Goal: Task Accomplishment & Management: Complete application form

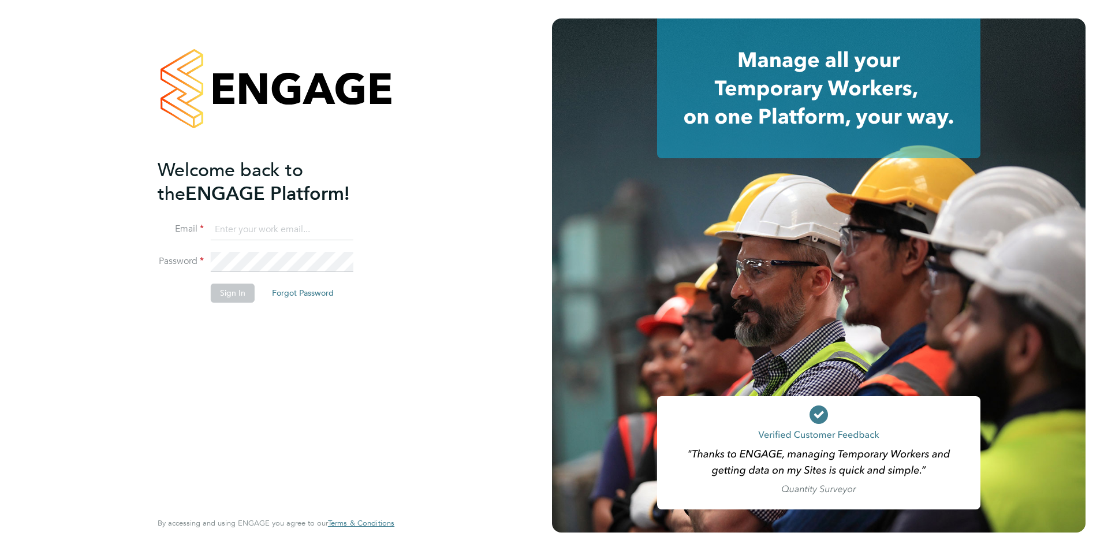
type input "emma@carbonrecruitment.co.uk"
click at [241, 293] on button "Sign In" at bounding box center [233, 293] width 44 height 18
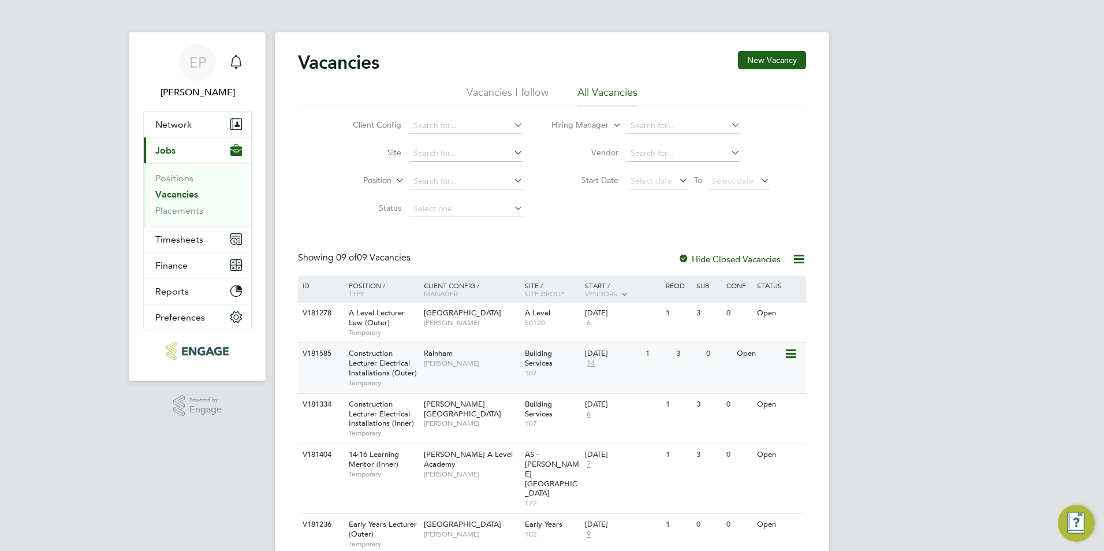
click at [513, 376] on div "V181585 Construction Lecturer Electrical Installations (Outer) Temporary Rainha…" at bounding box center [552, 367] width 508 height 50
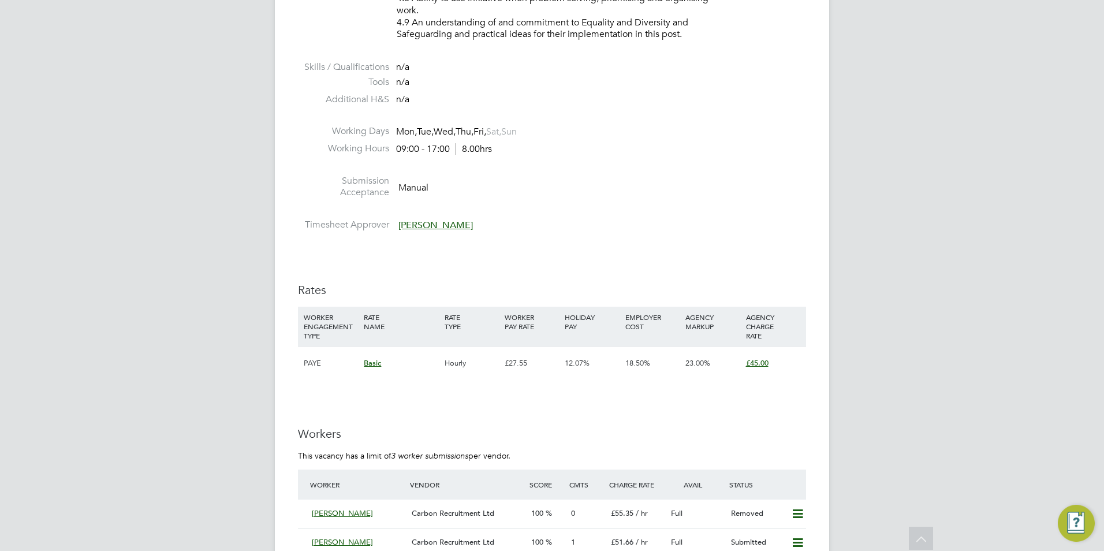
scroll to position [2079, 0]
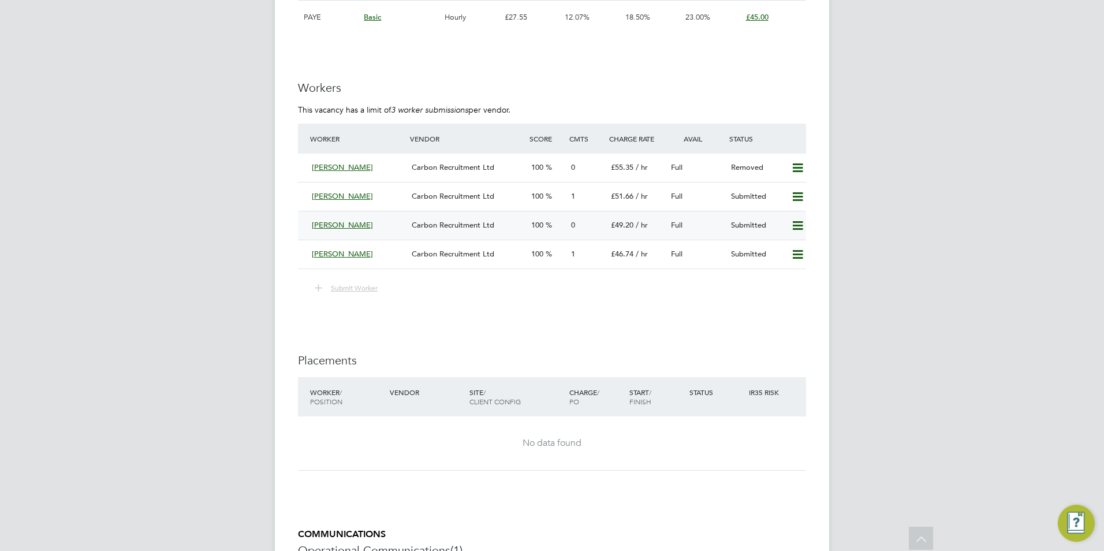
click at [799, 222] on icon at bounding box center [797, 225] width 14 height 9
click at [778, 258] on li "Remove" at bounding box center [781, 250] width 44 height 16
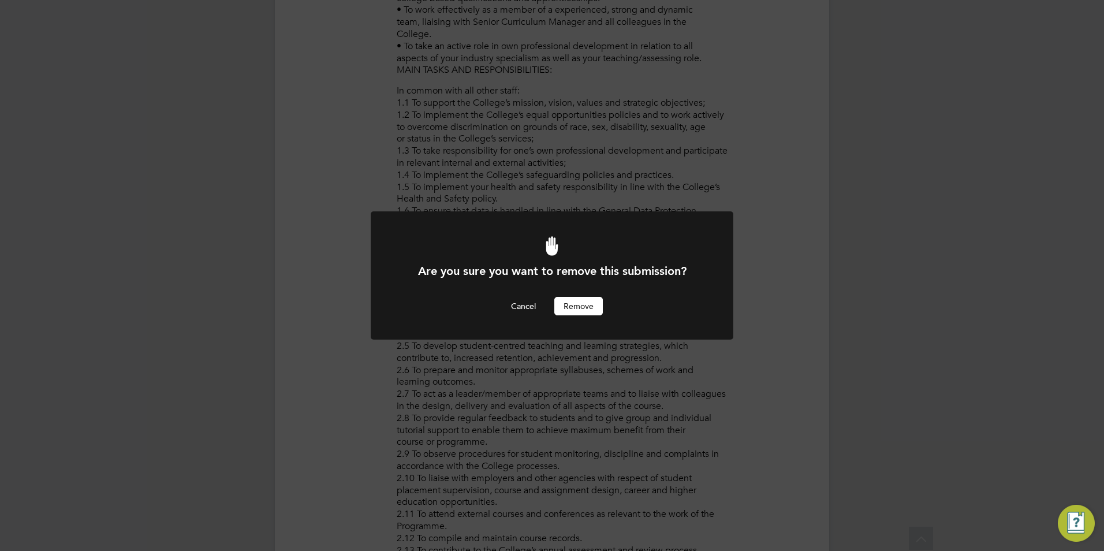
click at [577, 300] on button "Remove" at bounding box center [578, 306] width 49 height 18
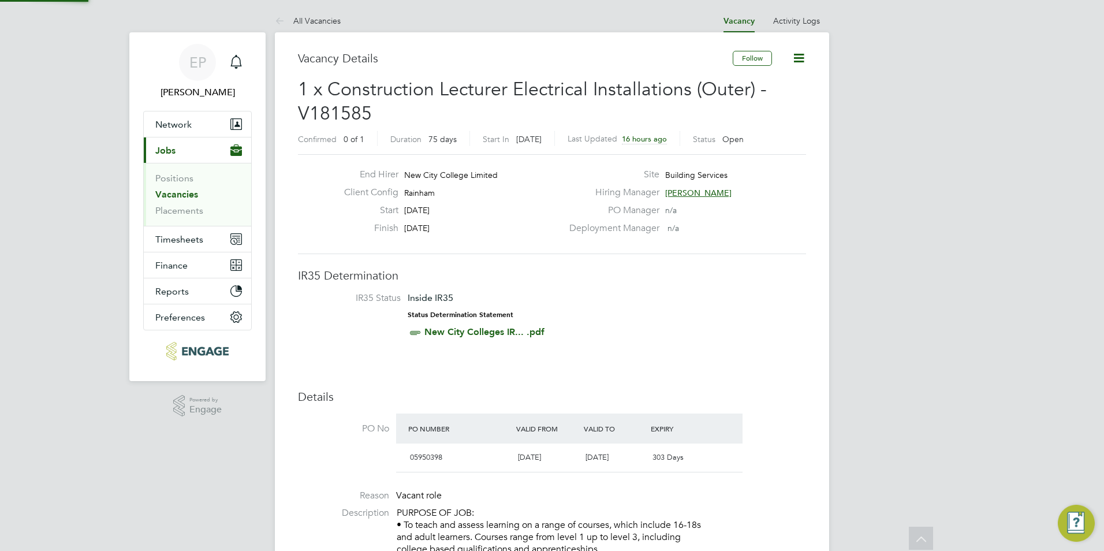
scroll to position [551, 0]
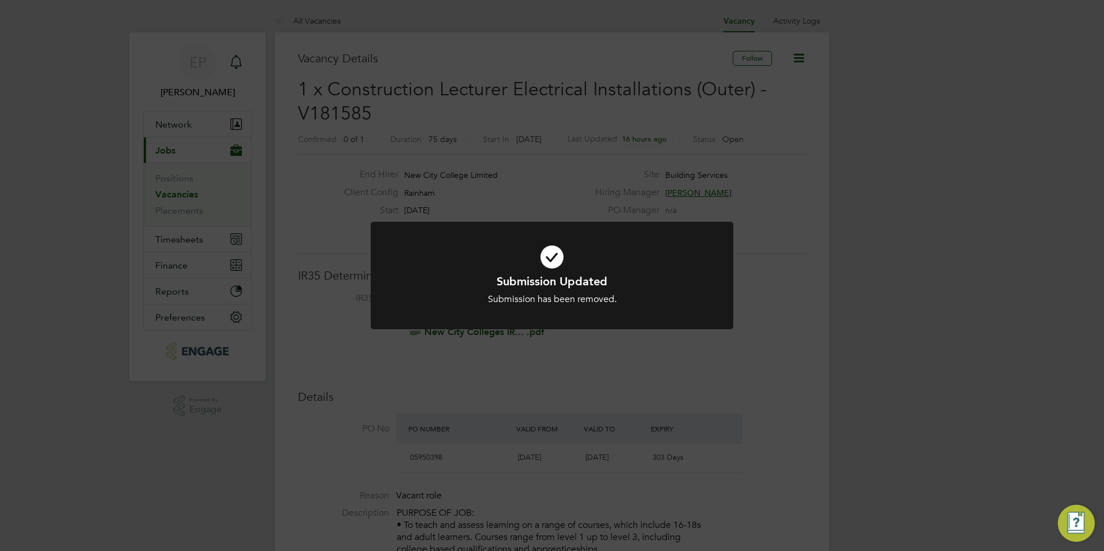
click at [531, 301] on div "Submission has been removed." at bounding box center [552, 299] width 300 height 12
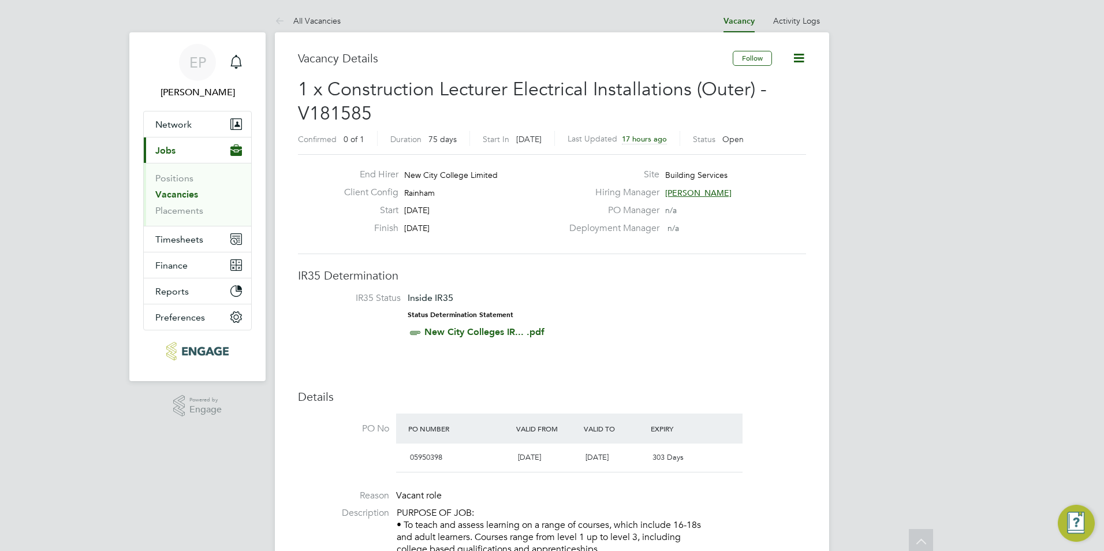
drag, startPoint x: 136, startPoint y: 300, endPoint x: 136, endPoint y: 169, distance: 131.1
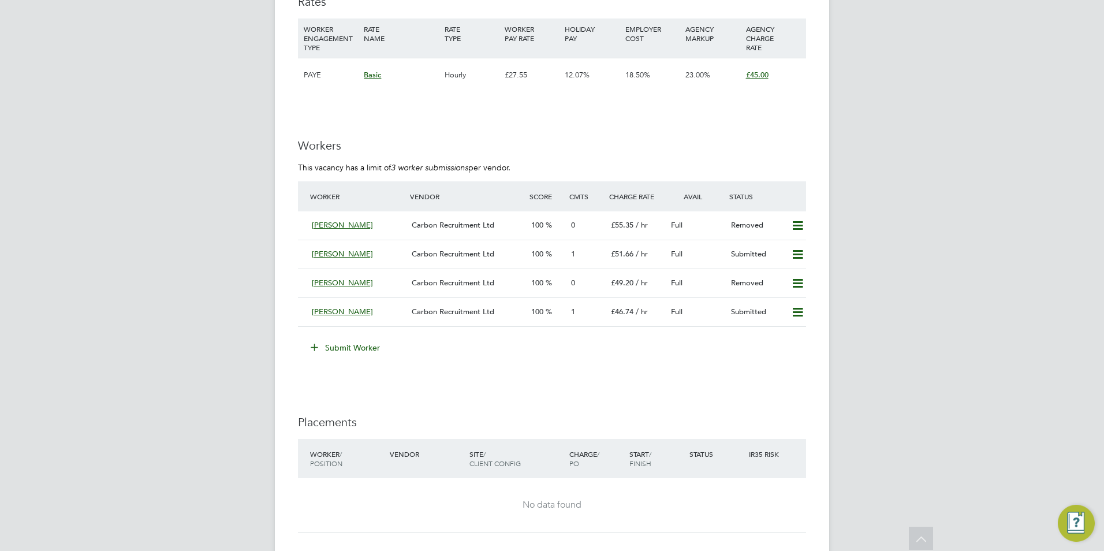
click at [322, 329] on li "Worker Vendor Score Cmts Charge Rate Avail Status Neville Gray Carbon Recruitme…" at bounding box center [552, 259] width 508 height 157
click at [340, 346] on button "Submit Worker" at bounding box center [346, 347] width 87 height 18
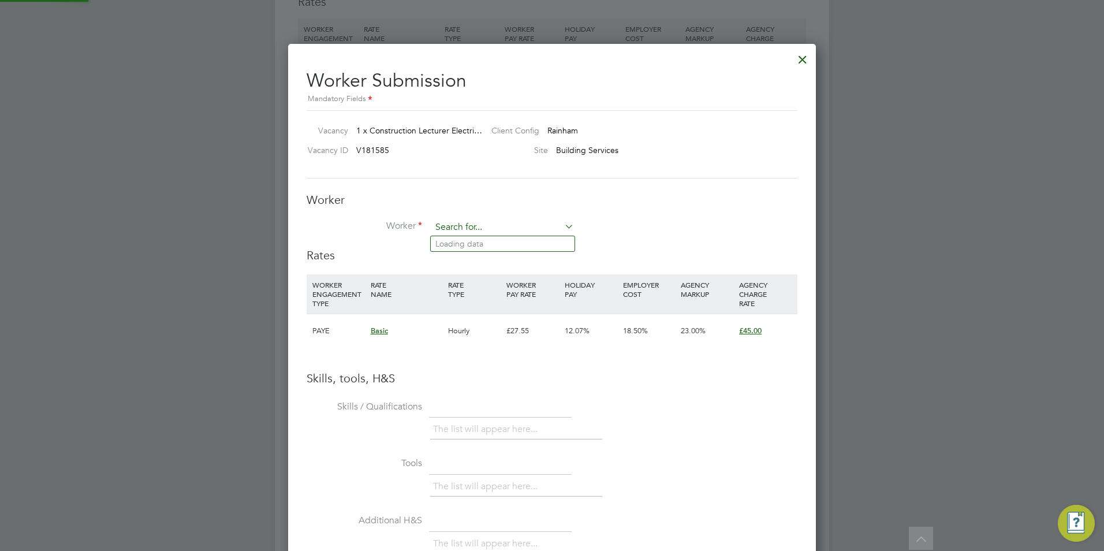
click at [484, 228] on input at bounding box center [502, 227] width 143 height 17
type input "m"
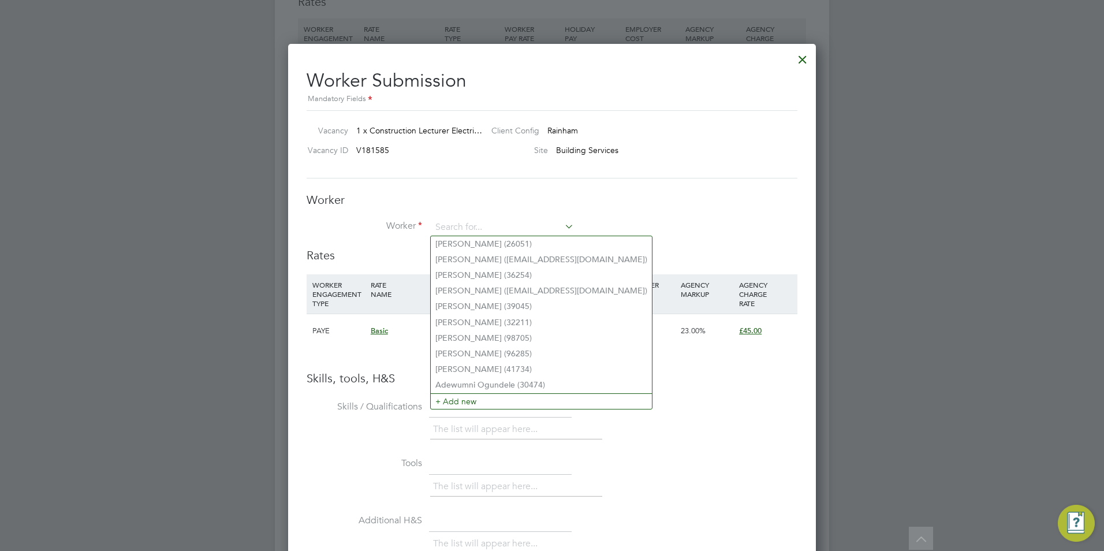
click at [711, 205] on h3 "Worker" at bounding box center [552, 199] width 491 height 15
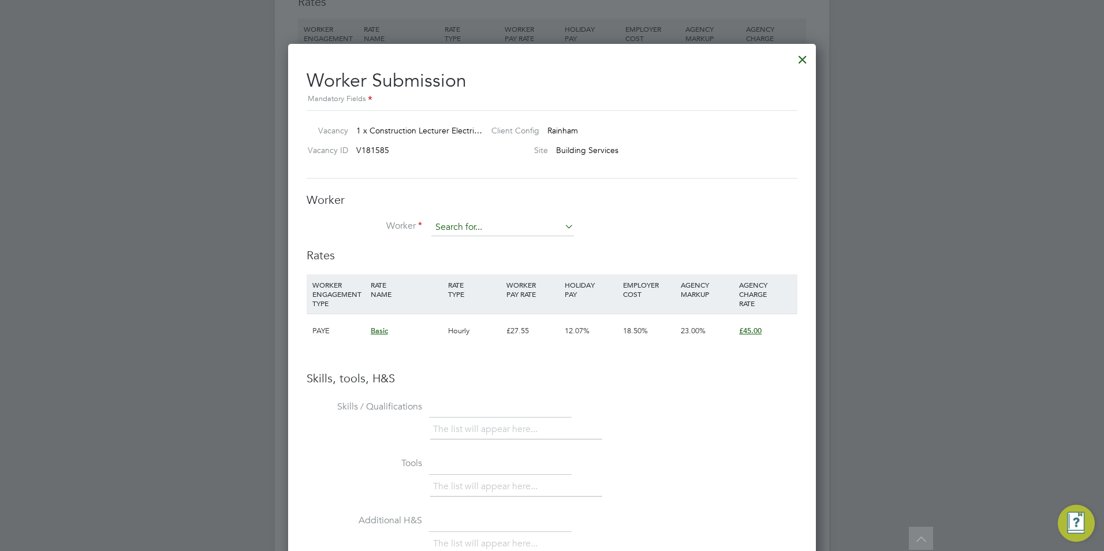
click at [489, 222] on input at bounding box center [502, 227] width 143 height 17
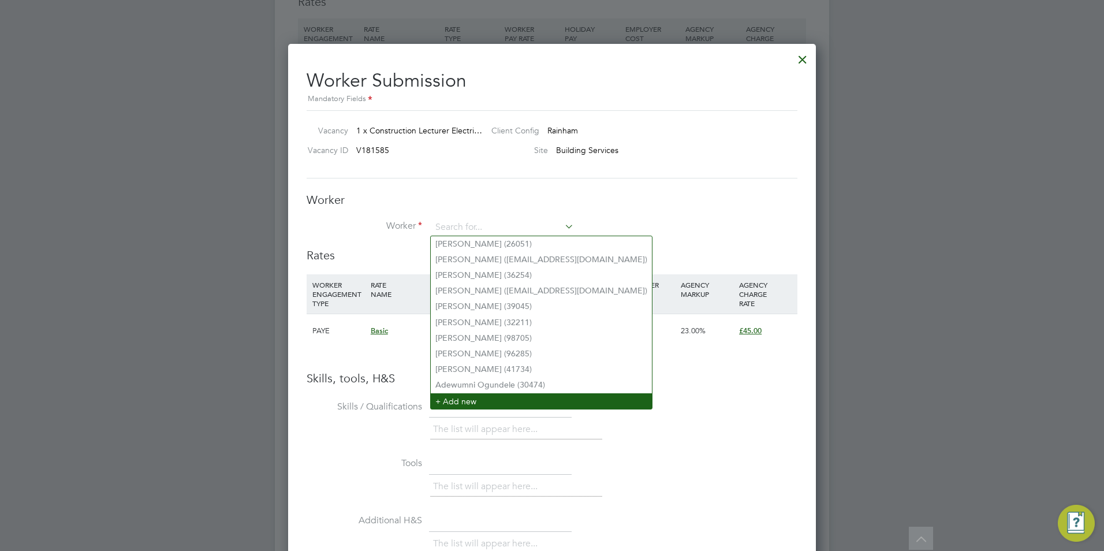
click at [464, 397] on li "+ Add new" at bounding box center [541, 401] width 221 height 16
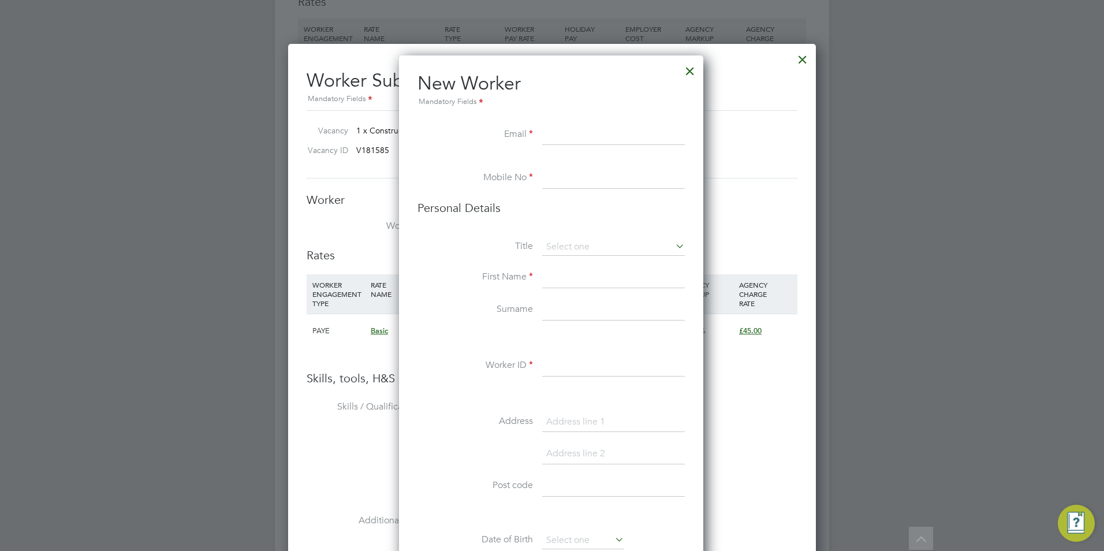
click at [556, 133] on input at bounding box center [613, 135] width 143 height 21
paste input "markakagarvey@yahoo.co.uk"
type input "markakagarvey@yahoo.co.uk"
click at [579, 183] on input at bounding box center [613, 178] width 143 height 21
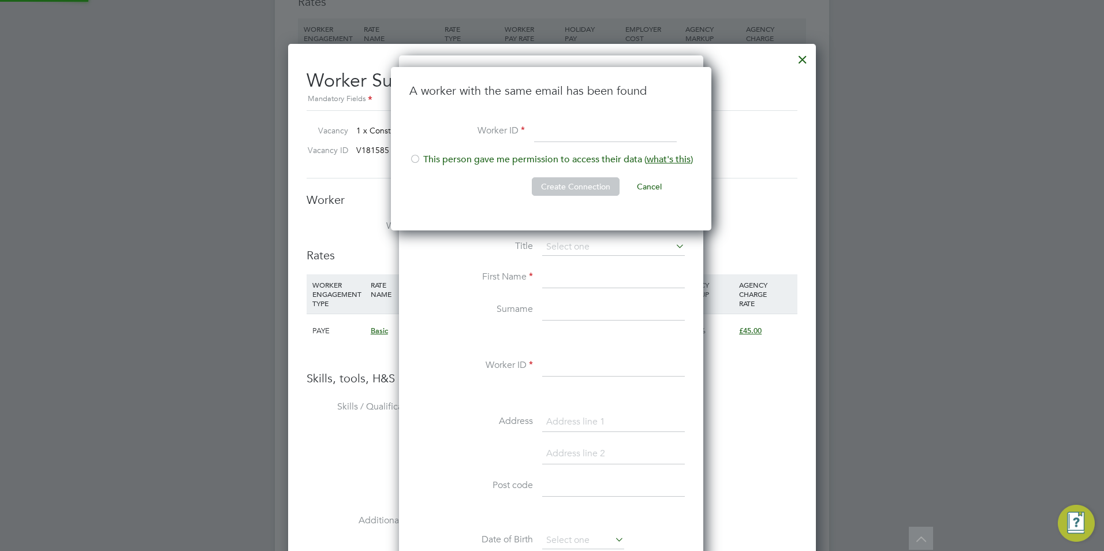
scroll to position [164, 322]
click at [424, 159] on li "This person gave me permission to access their data ( what's this )" at bounding box center [551, 166] width 284 height 24
click at [561, 191] on button "Create Connection" at bounding box center [576, 186] width 88 height 18
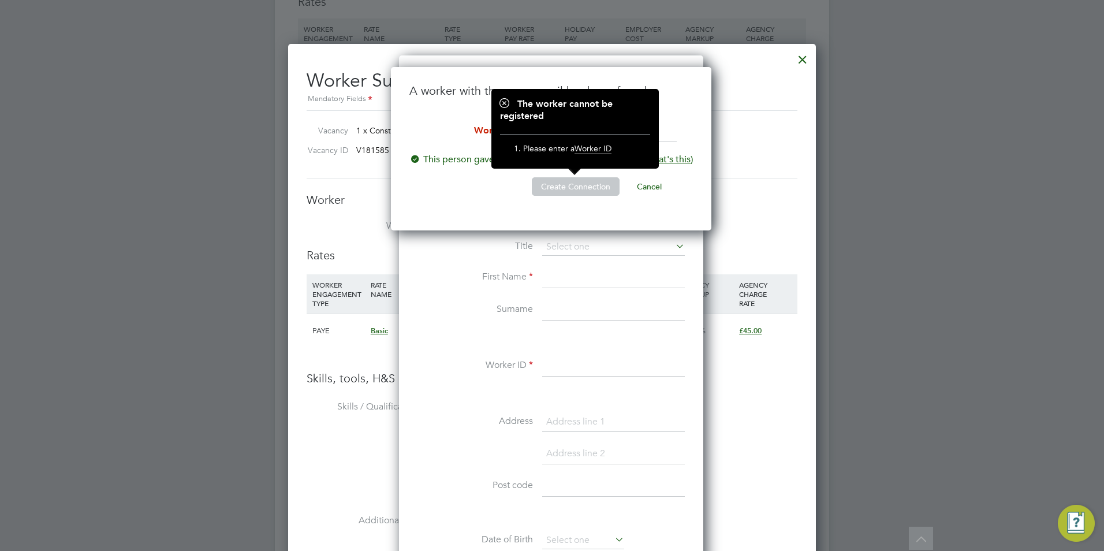
click at [534, 201] on li "Create Connection Cancel" at bounding box center [551, 192] width 284 height 30
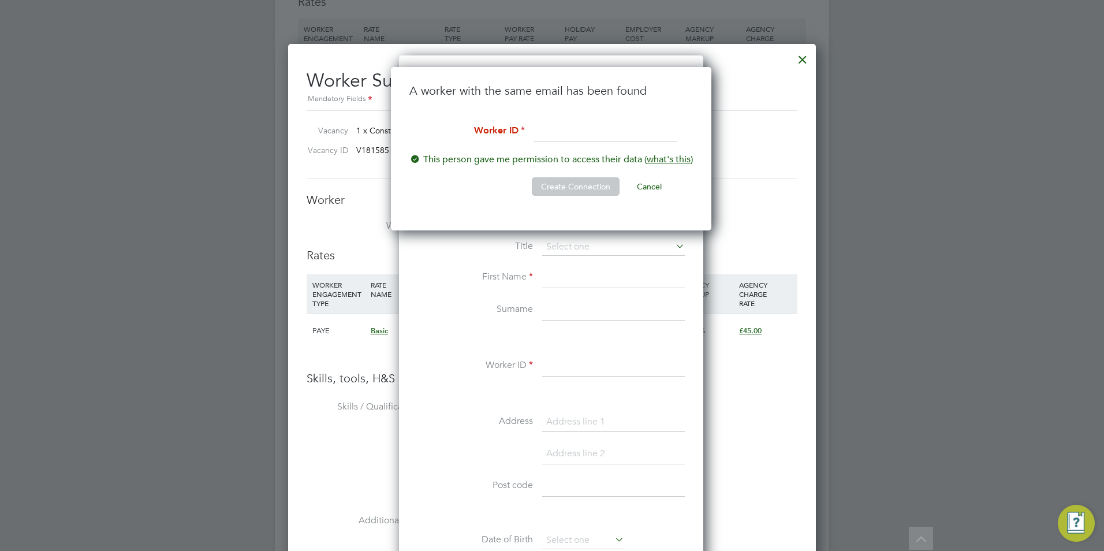
click at [599, 138] on input at bounding box center [605, 131] width 143 height 21
click at [565, 137] on input at bounding box center [605, 131] width 143 height 21
paste input "14386"
type input "14386"
click at [561, 190] on button "Create Connection" at bounding box center [576, 186] width 88 height 18
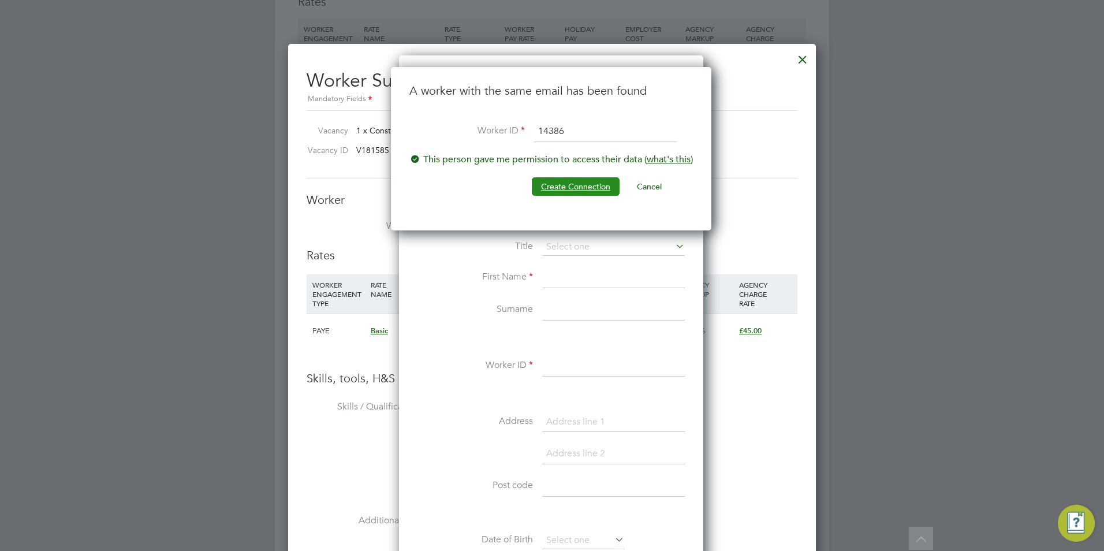
scroll to position [0, 0]
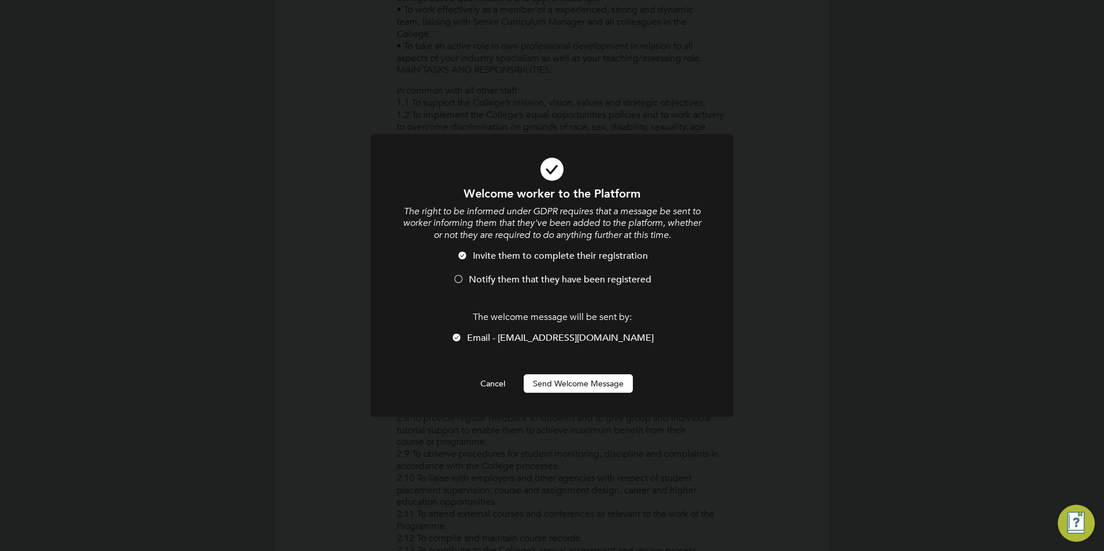
click at [610, 279] on span "Notify them that they have been registered" at bounding box center [560, 280] width 182 height 12
click at [580, 384] on button "Send Welcome Message" at bounding box center [578, 383] width 109 height 18
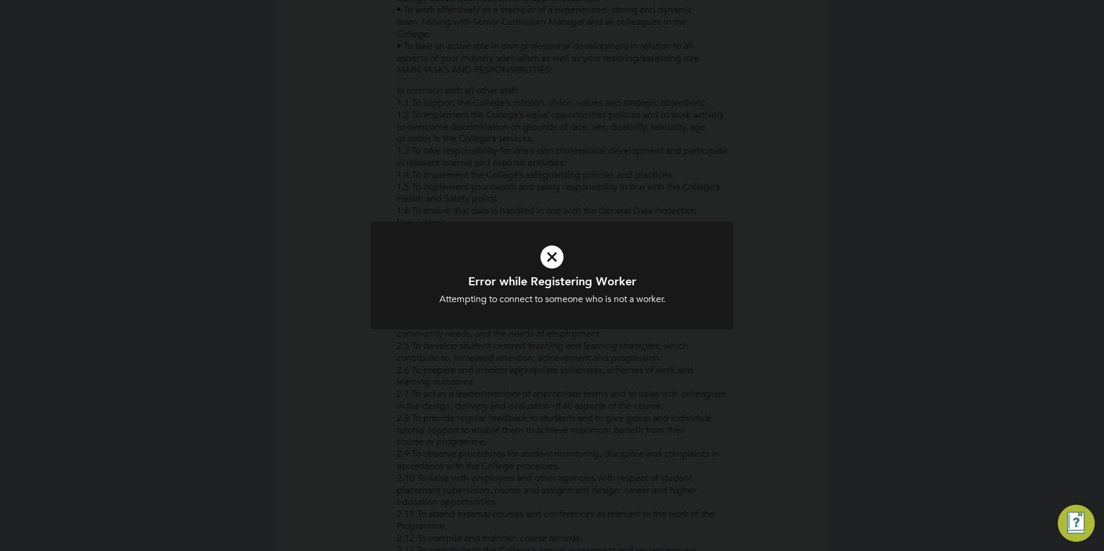
click at [561, 342] on div "Error while Registering Worker Attempting to connect to someone who is not a wo…" at bounding box center [552, 283] width 363 height 122
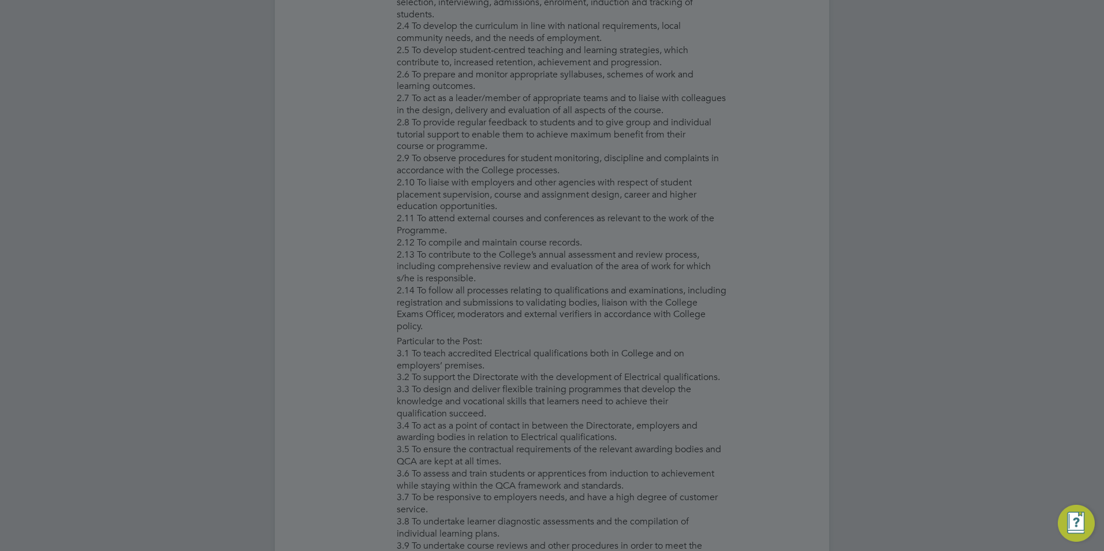
scroll to position [897, 0]
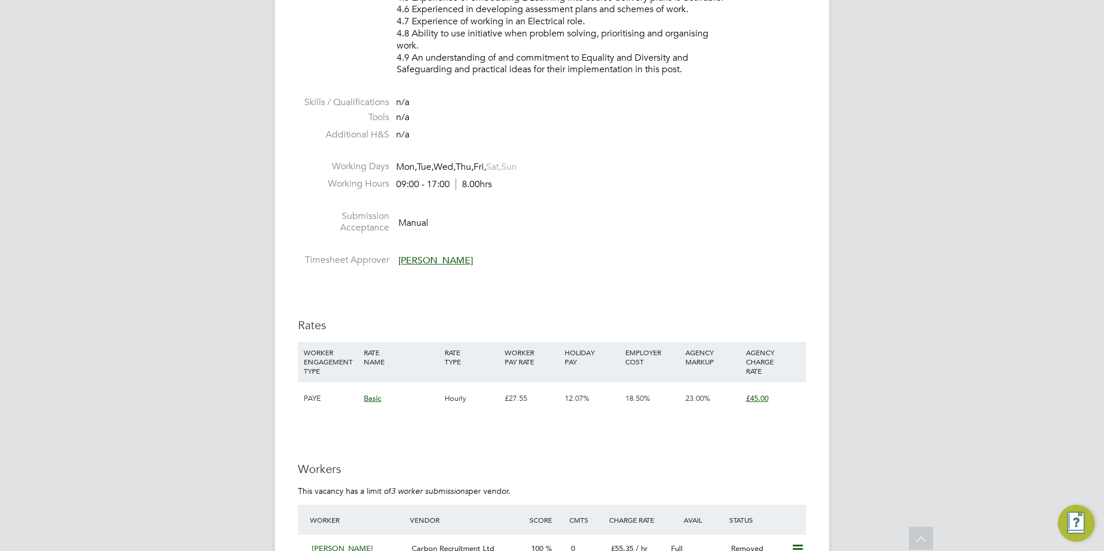
scroll to position [1848, 0]
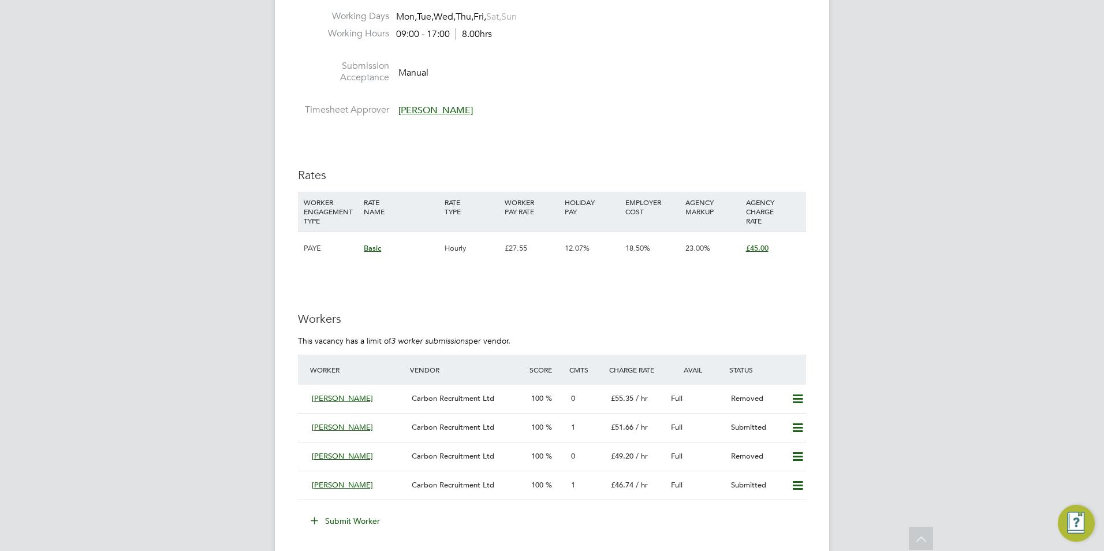
click at [353, 516] on button "Submit Worker" at bounding box center [346, 521] width 87 height 18
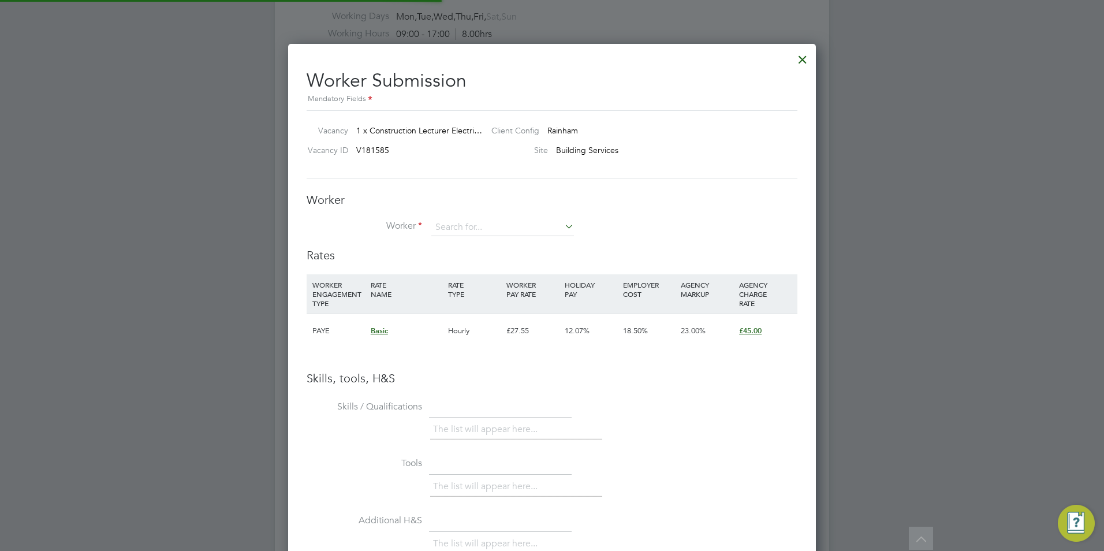
scroll to position [17, 181]
click at [507, 229] on input at bounding box center [502, 227] width 143 height 17
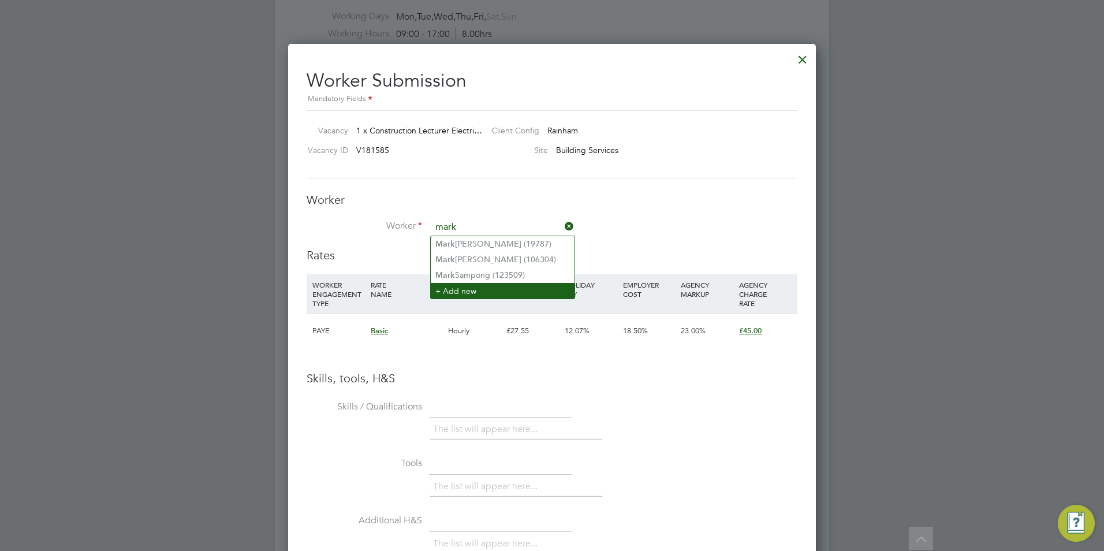
type input "mark"
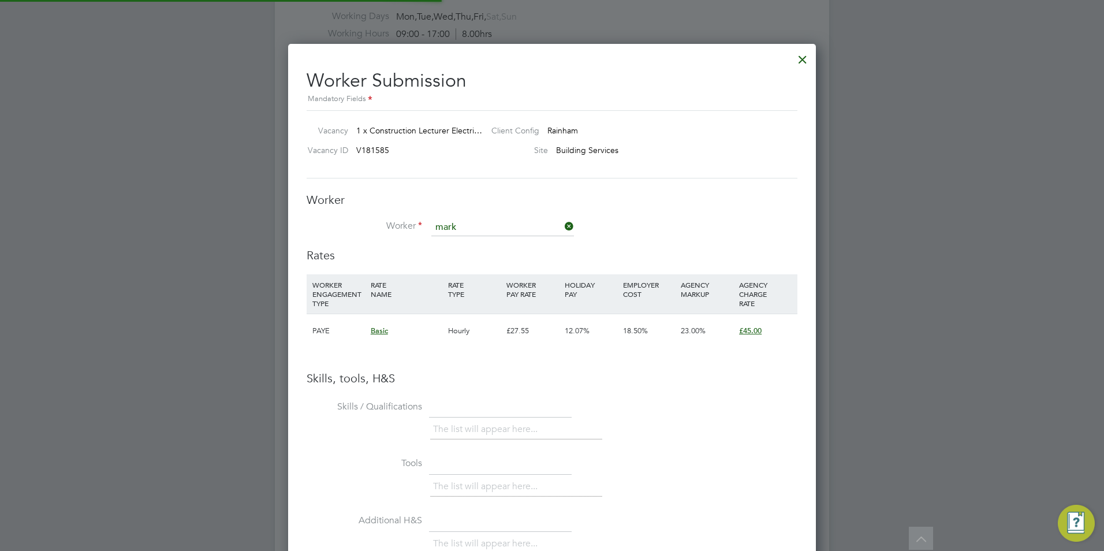
click at [525, 287] on li "+ Add new" at bounding box center [503, 291] width 144 height 16
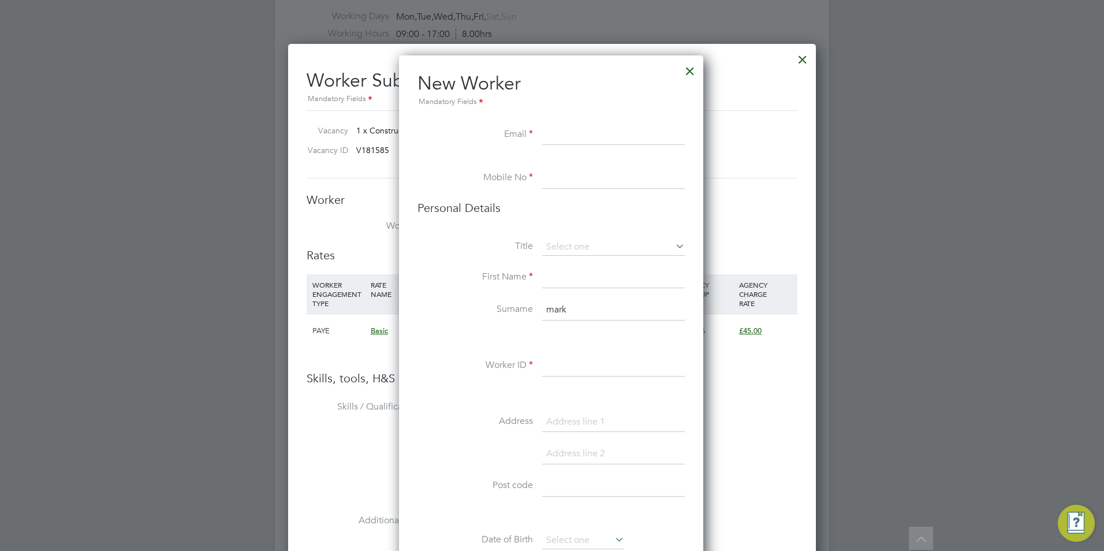
paste input "14386"
type input "14386"
click at [595, 305] on input "mark" at bounding box center [613, 310] width 143 height 21
click at [620, 281] on input at bounding box center [613, 277] width 143 height 21
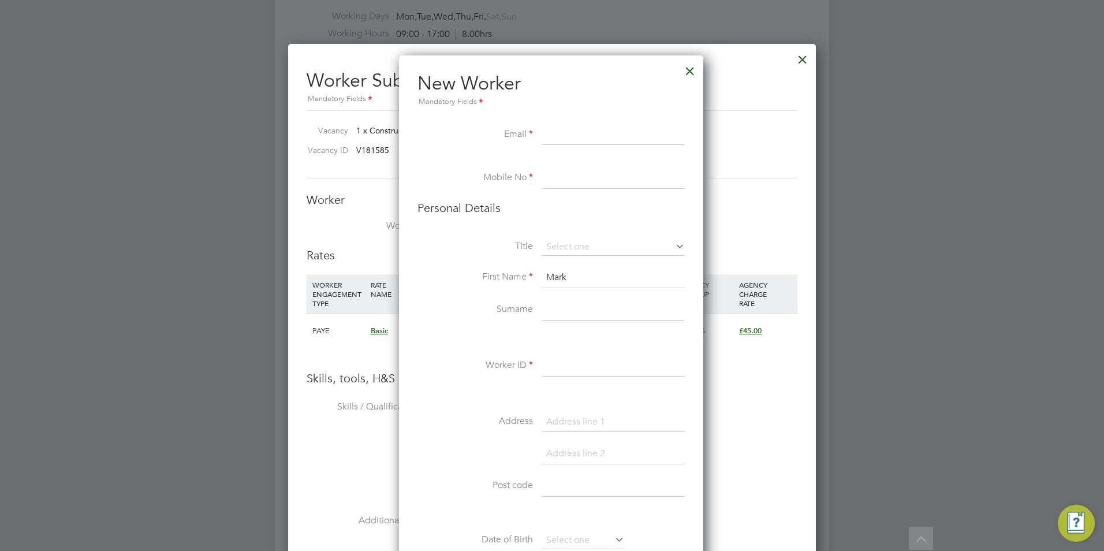
type input "Mark"
type input "Anderson"
click at [599, 376] on li "Worker ID" at bounding box center [550, 372] width 267 height 32
click at [593, 368] on input at bounding box center [613, 366] width 143 height 21
paste input "14386"
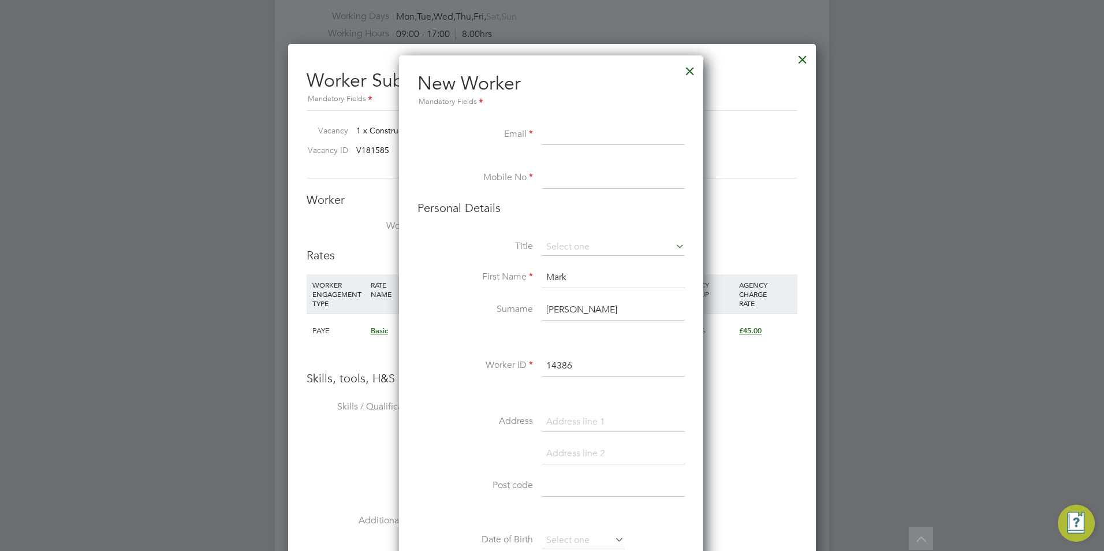
type input "14386"
click at [578, 129] on input at bounding box center [613, 135] width 143 height 21
paste input "markakagarvey@yahoo.co.uk"
type input "markakagarvey@yahoo.co.uk"
click at [615, 180] on input at bounding box center [613, 178] width 143 height 21
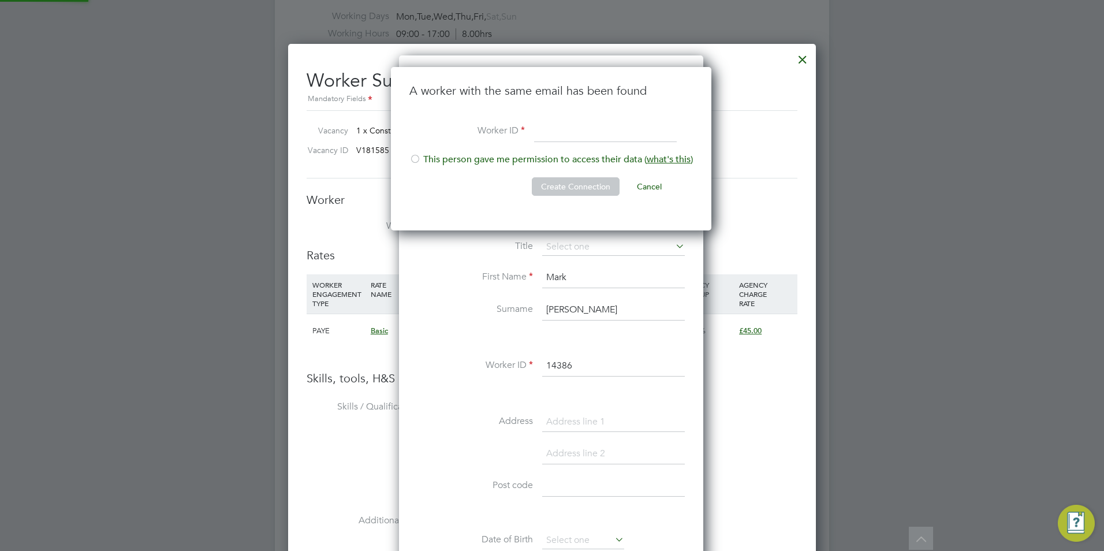
scroll to position [164, 322]
paste input "14386"
type input "14386"
click at [466, 156] on li "This person gave me permission to access their data ( what's this )" at bounding box center [551, 166] width 284 height 24
click at [554, 182] on button "Create Connection" at bounding box center [576, 186] width 88 height 18
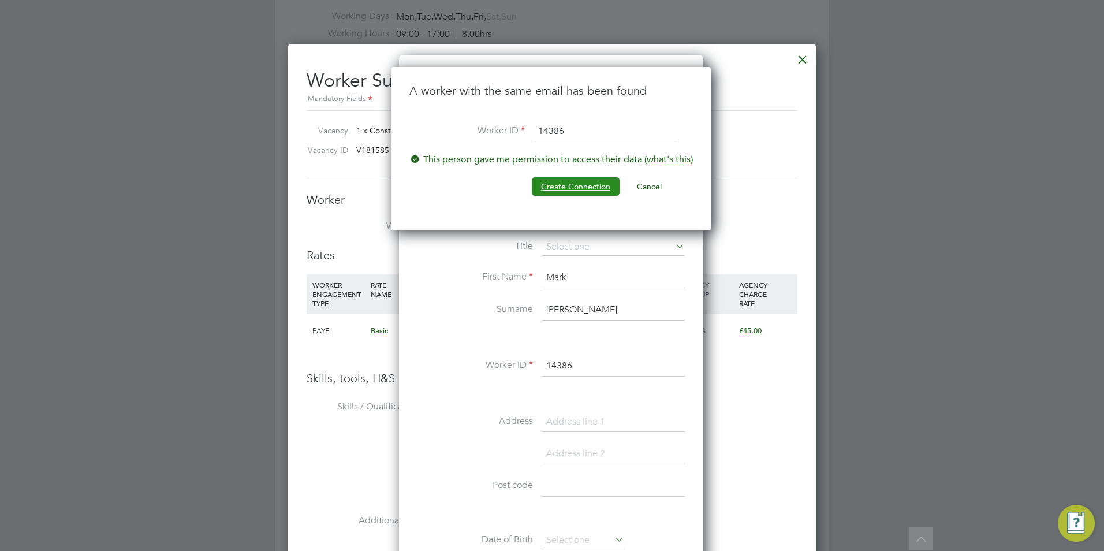
scroll to position [0, 0]
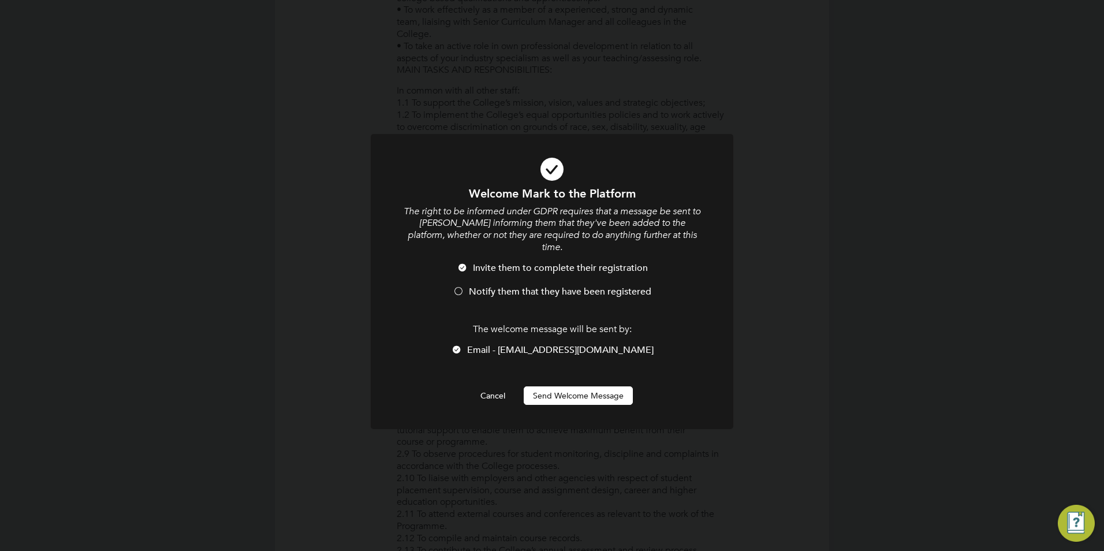
click at [509, 286] on span "Notify them that they have been registered" at bounding box center [560, 292] width 182 height 12
click at [568, 392] on button "Send Welcome Message" at bounding box center [578, 395] width 109 height 18
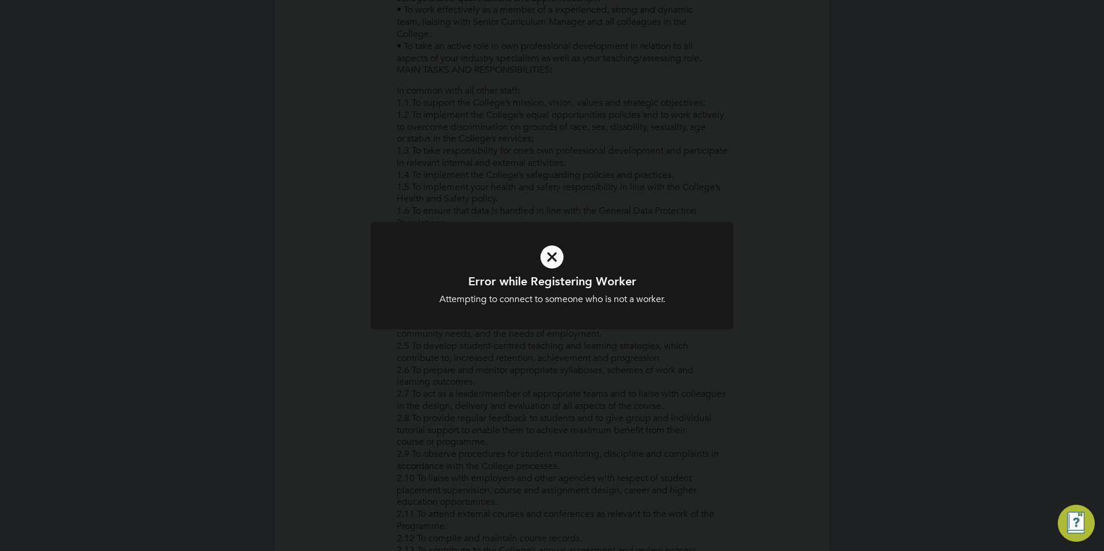
click at [535, 371] on div "Error while Registering Worker Attempting to connect to someone who is not a wo…" at bounding box center [552, 275] width 1104 height 551
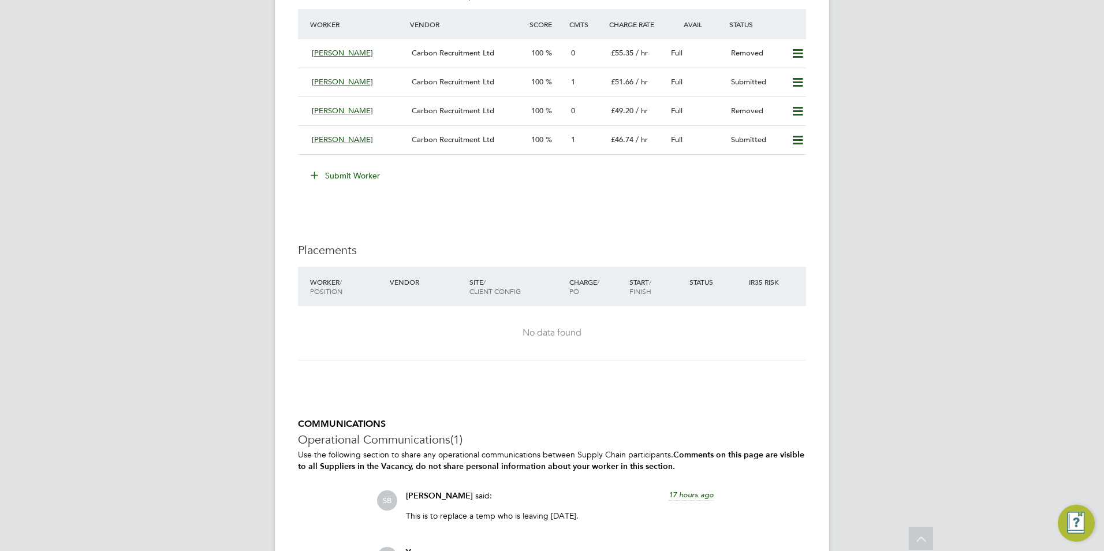
scroll to position [2252, 0]
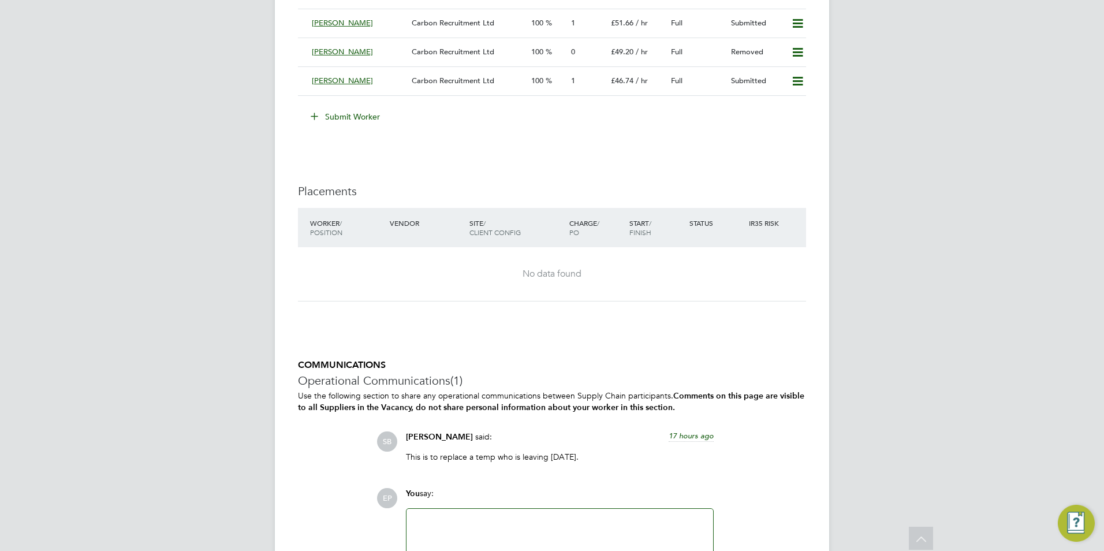
click at [360, 114] on button "Submit Worker" at bounding box center [346, 116] width 87 height 18
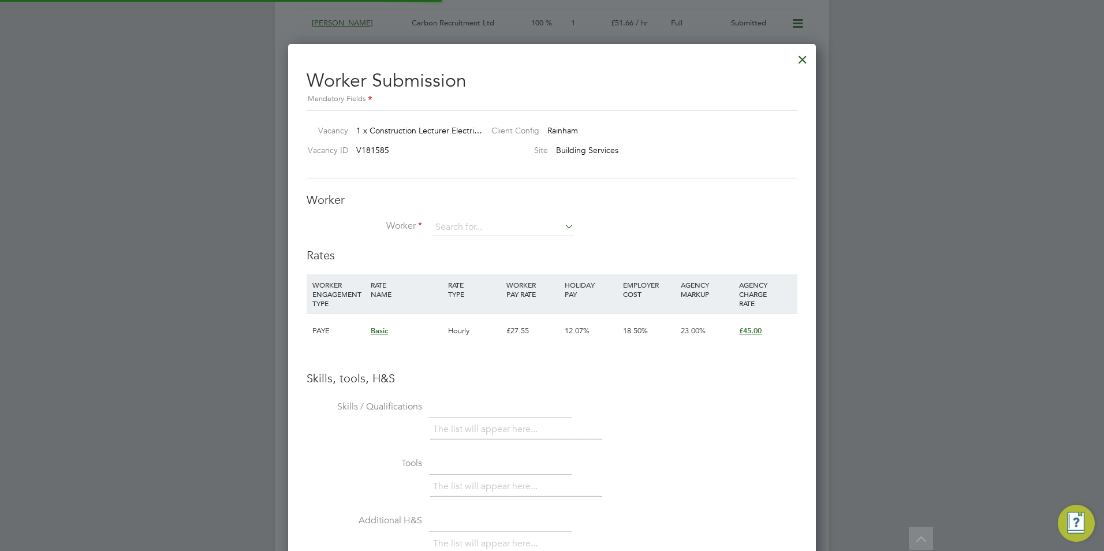
scroll to position [730, 528]
click at [534, 226] on input at bounding box center [502, 227] width 143 height 17
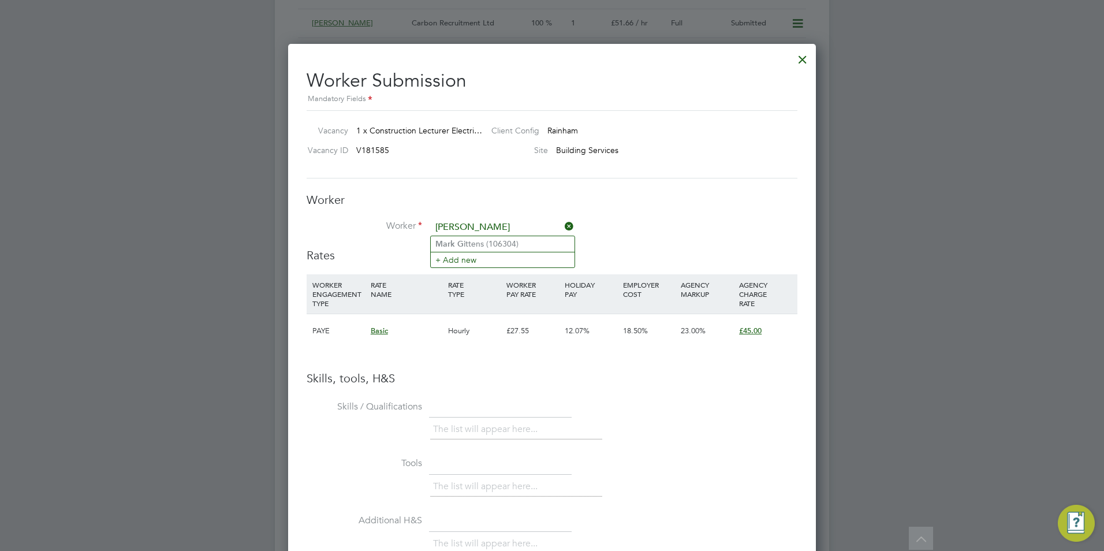
type input "[PERSON_NAME]"
type input "and"
click at [562, 228] on icon at bounding box center [562, 226] width 0 height 16
click at [809, 58] on div at bounding box center [802, 56] width 21 height 21
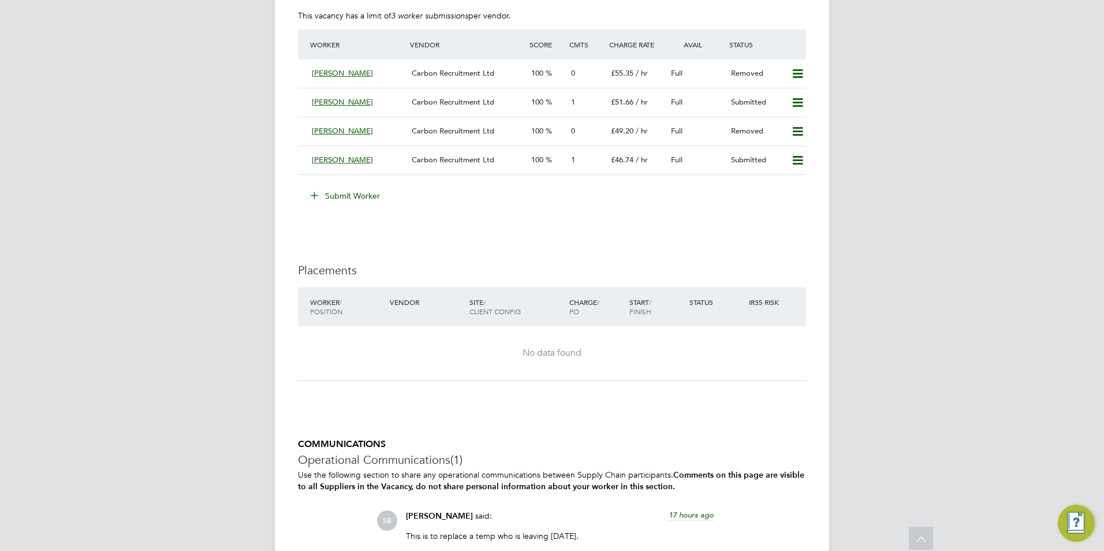
scroll to position [2012, 0]
